Goal: Information Seeking & Learning: Learn about a topic

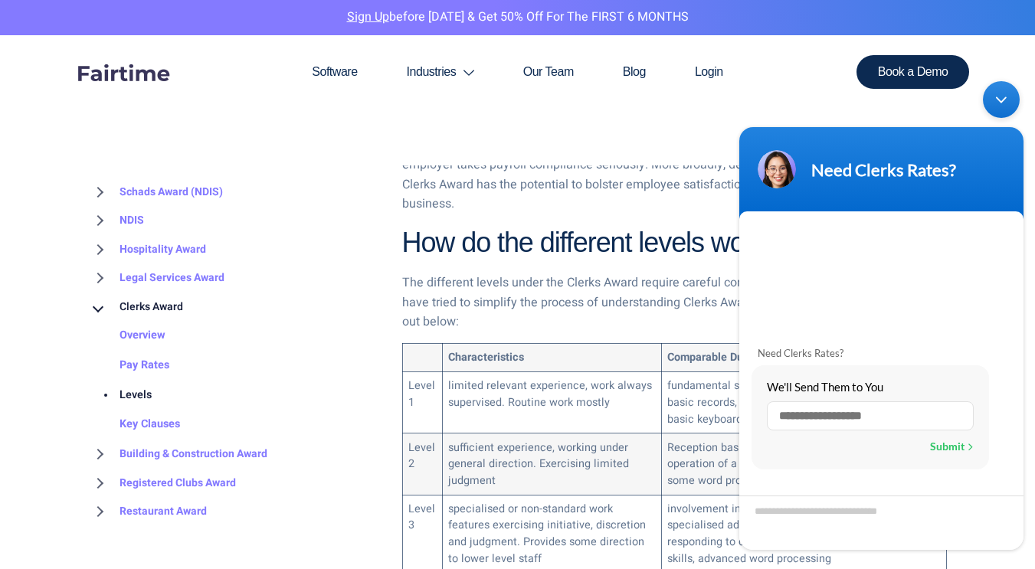
click at [1000, 100] on div "Minimize live chat window" at bounding box center [1001, 99] width 37 height 37
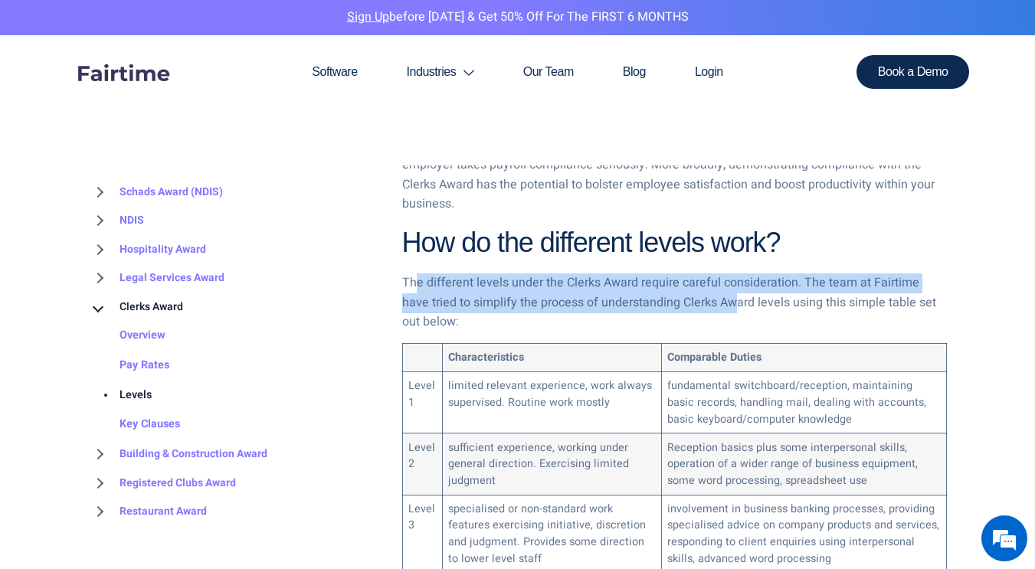
drag, startPoint x: 416, startPoint y: 264, endPoint x: 703, endPoint y: 288, distance: 288.3
click at [703, 288] on p "The different levels under the Clerks Award require careful consideration. The …" at bounding box center [674, 303] width 545 height 59
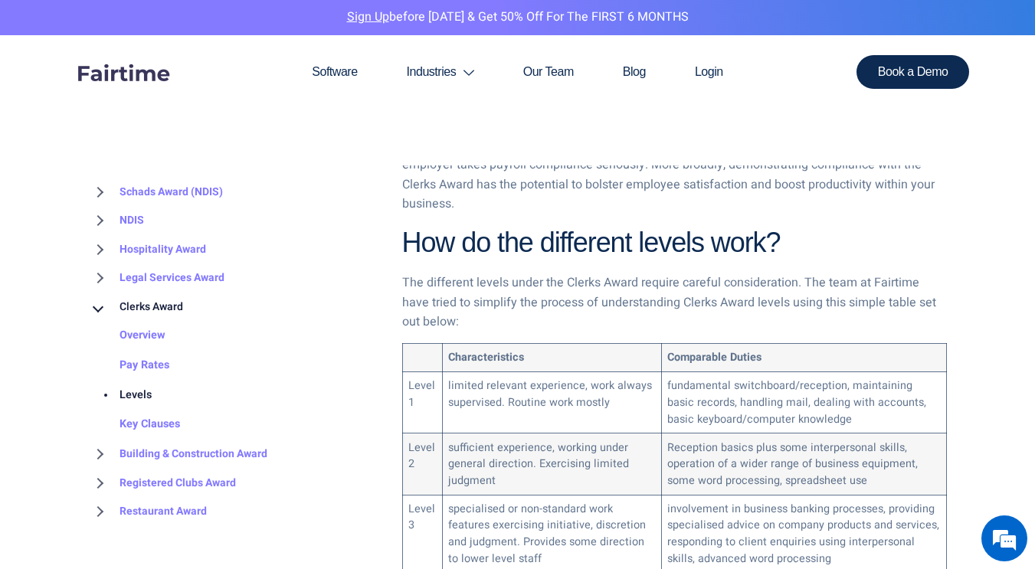
click at [742, 288] on p "The different levels under the Clerks Award require careful consideration. The …" at bounding box center [674, 303] width 545 height 59
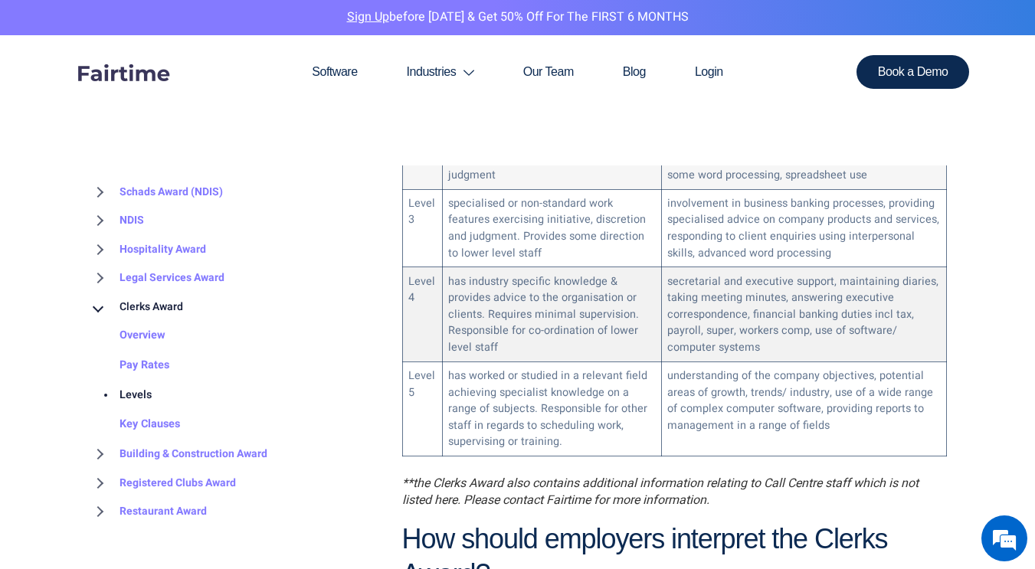
scroll to position [1073, 0]
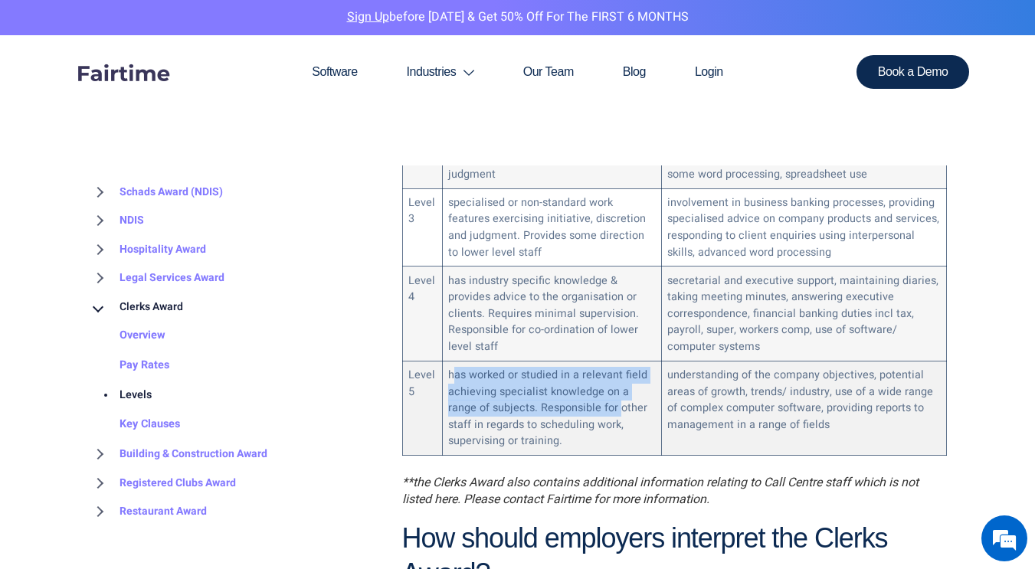
drag, startPoint x: 453, startPoint y: 355, endPoint x: 620, endPoint y: 390, distance: 170.5
click at [620, 390] on td "has worked or studied in a relevant field achieving specialist knowledge on a r…" at bounding box center [551, 408] width 219 height 94
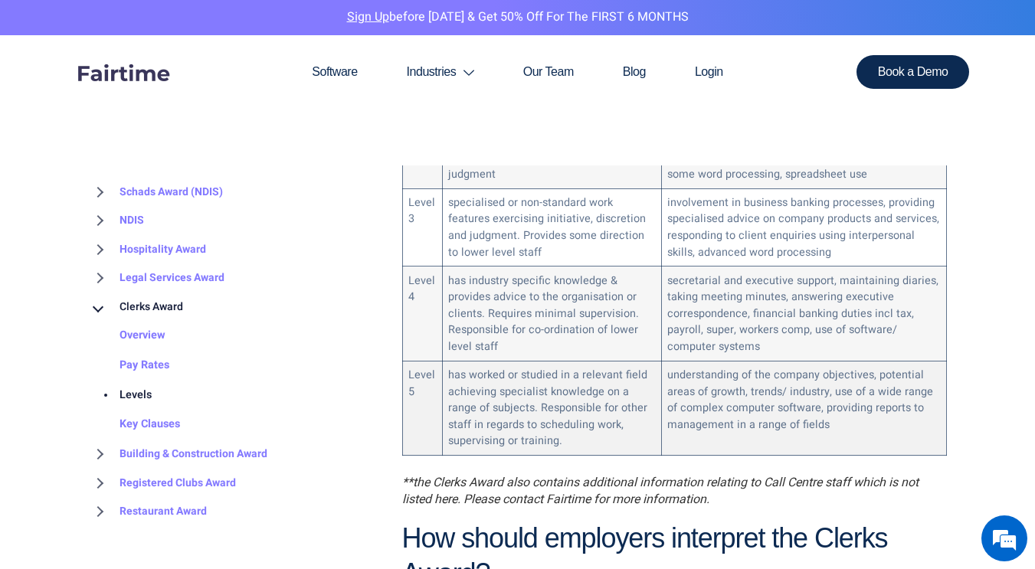
click at [566, 403] on td "has worked or studied in a relevant field achieving specialist knowledge on a r…" at bounding box center [551, 408] width 219 height 94
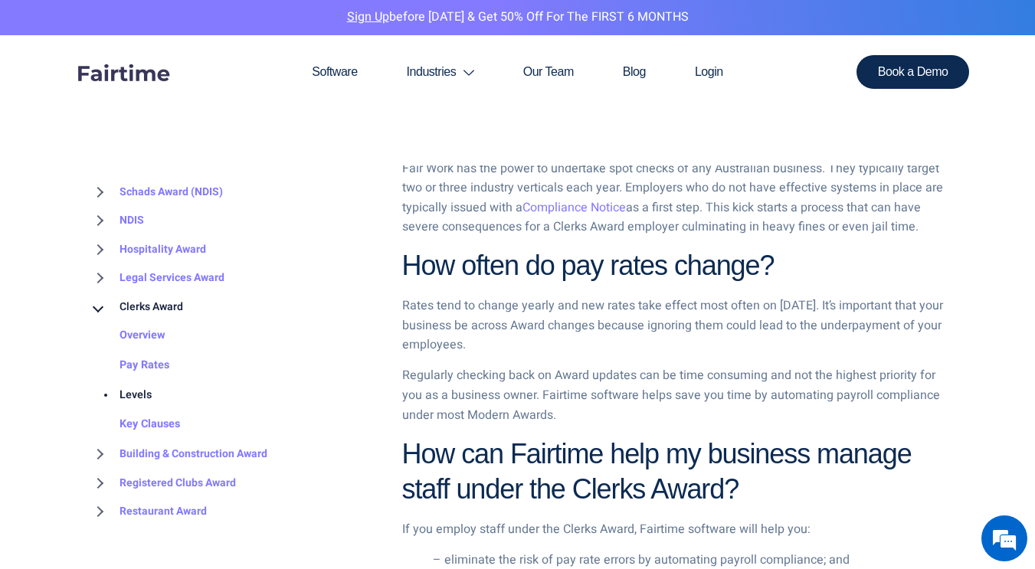
scroll to position [3218, 0]
